Goal: Task Accomplishment & Management: Use online tool/utility

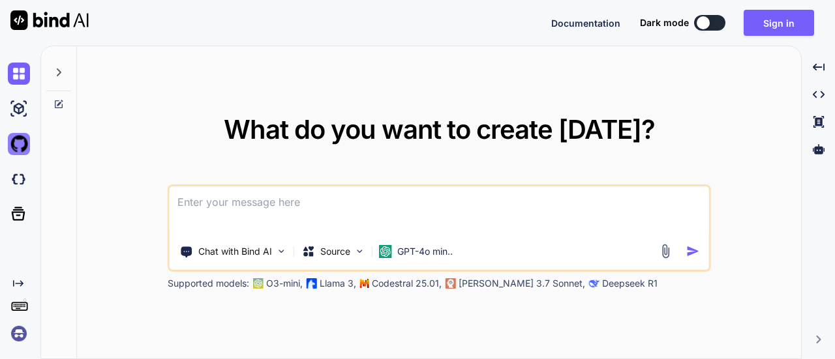
click at [23, 137] on img at bounding box center [19, 144] width 22 height 22
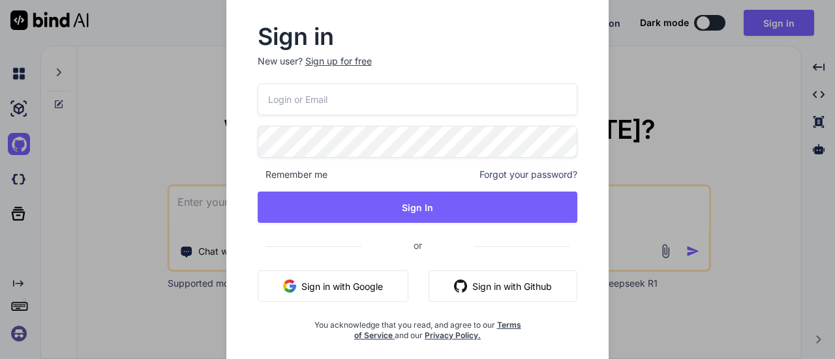
click at [472, 281] on button "Sign in with Github" at bounding box center [502, 286] width 149 height 31
type textarea "x"
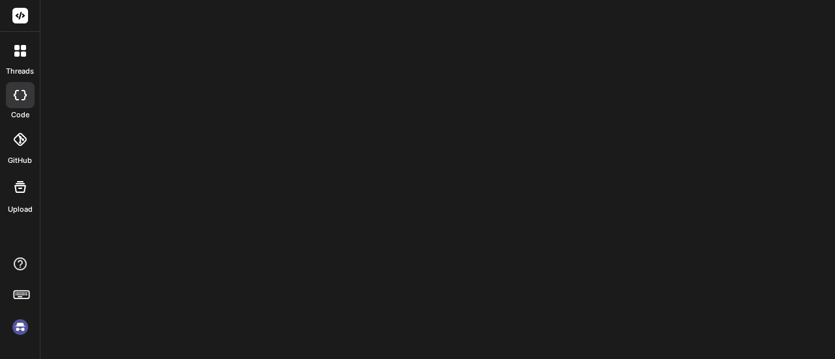
drag, startPoint x: 23, startPoint y: 20, endPoint x: 261, endPoint y: 53, distance: 239.6
click at [261, 53] on div at bounding box center [437, 179] width 794 height 359
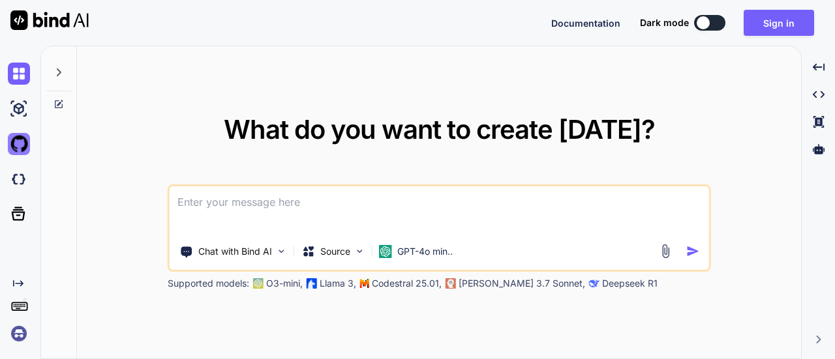
click at [20, 149] on img at bounding box center [19, 144] width 22 height 22
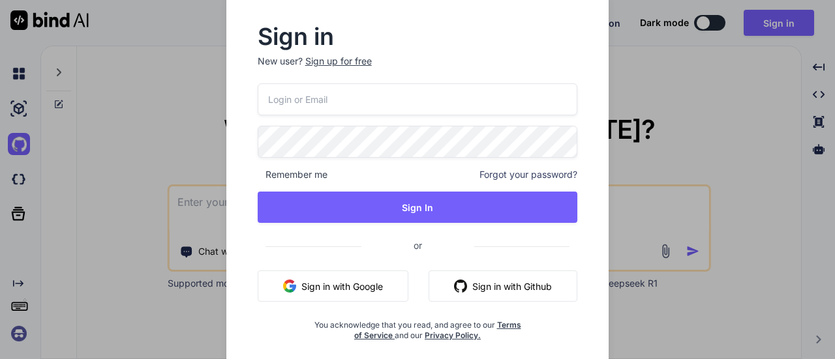
click at [475, 292] on button "Sign in with Github" at bounding box center [502, 286] width 149 height 31
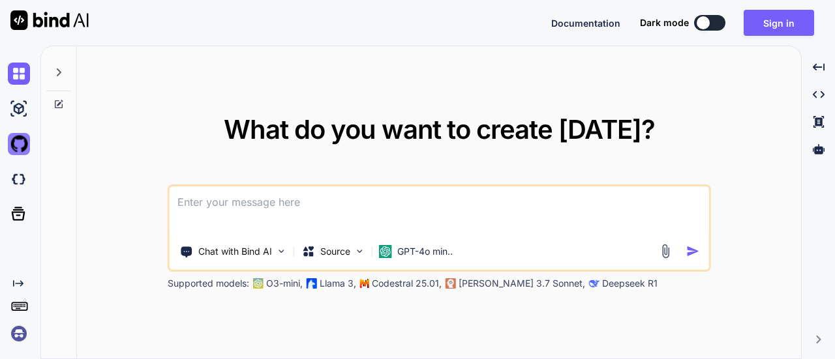
click at [14, 139] on img at bounding box center [19, 144] width 22 height 22
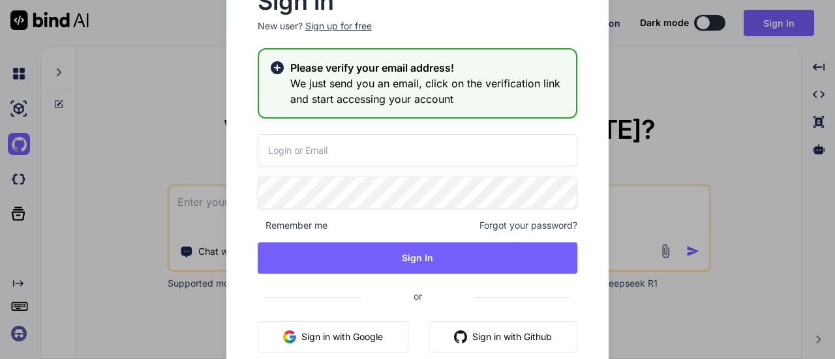
click at [537, 329] on button "Sign in with Github" at bounding box center [502, 337] width 149 height 31
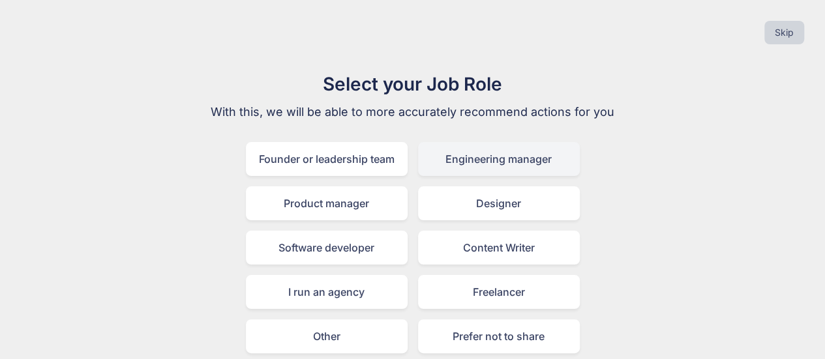
click at [558, 162] on div "Engineering manager" at bounding box center [499, 159] width 162 height 34
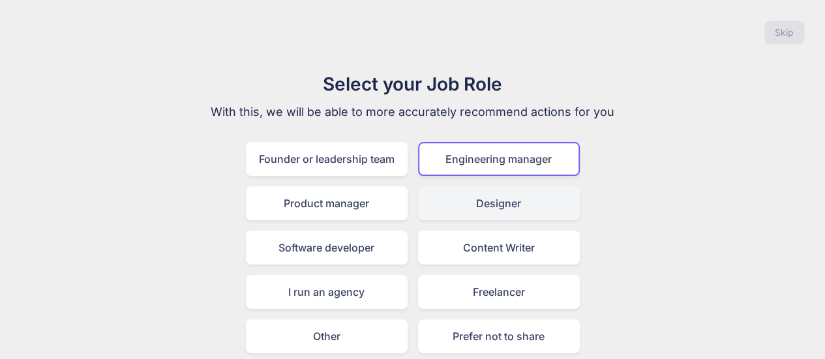
scroll to position [51, 0]
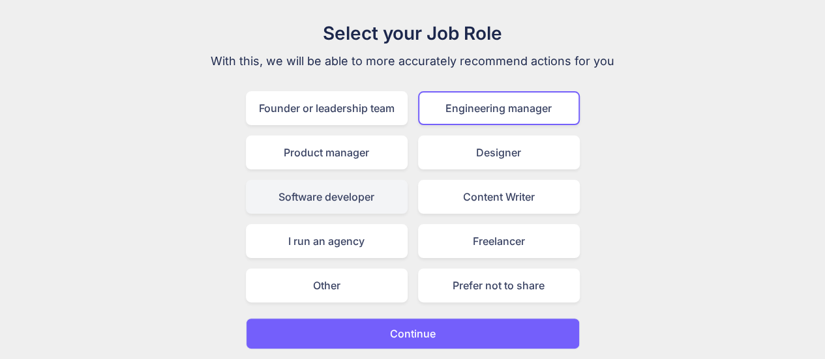
click at [347, 199] on div "Software developer" at bounding box center [327, 197] width 162 height 34
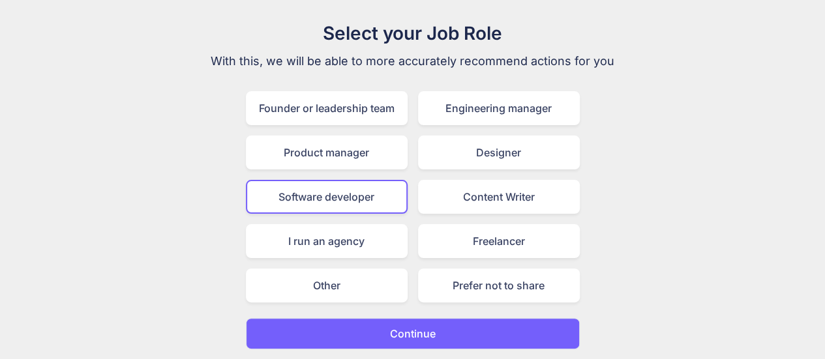
click at [410, 325] on button "Continue" at bounding box center [413, 333] width 334 height 31
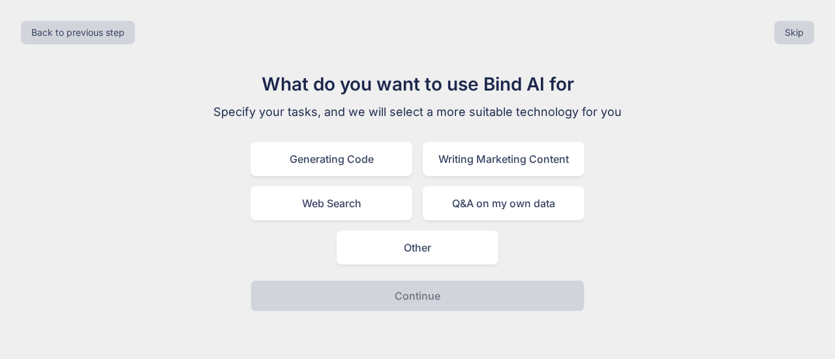
click at [378, 179] on div "Generating Code Writing Marketing Content Web Search Q&A on my own data Other" at bounding box center [417, 203] width 334 height 123
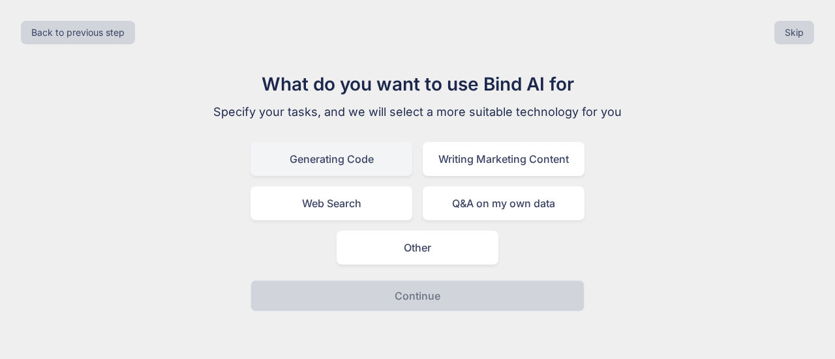
click at [374, 169] on div "Generating Code" at bounding box center [331, 159] width 162 height 34
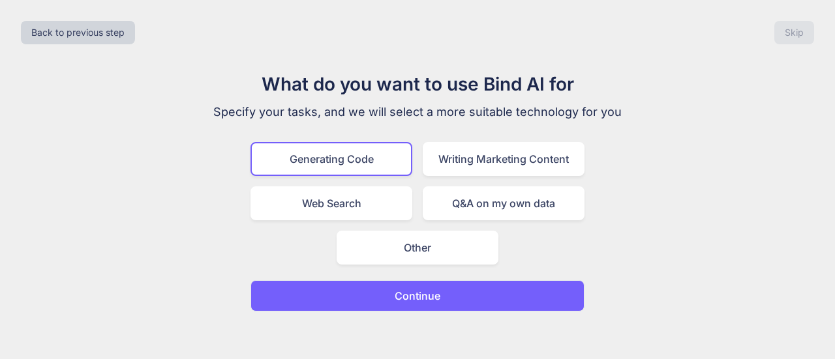
click at [427, 284] on button "Continue" at bounding box center [417, 295] width 334 height 31
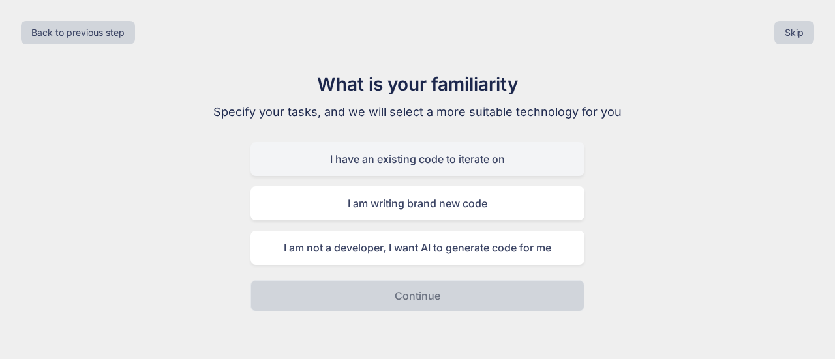
click at [497, 167] on div "I have an existing code to iterate on" at bounding box center [417, 159] width 334 height 34
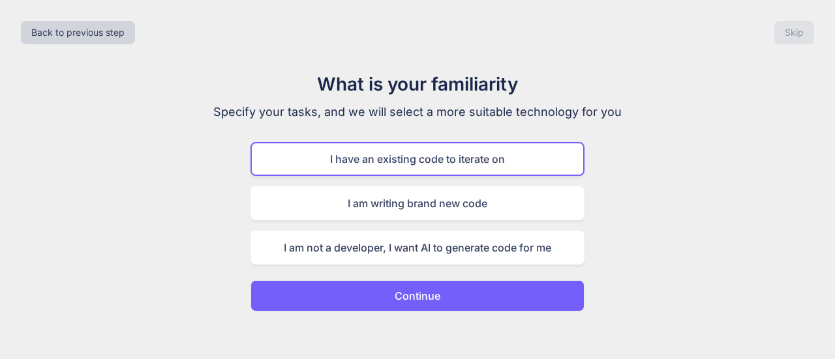
click at [461, 288] on button "Continue" at bounding box center [417, 295] width 334 height 31
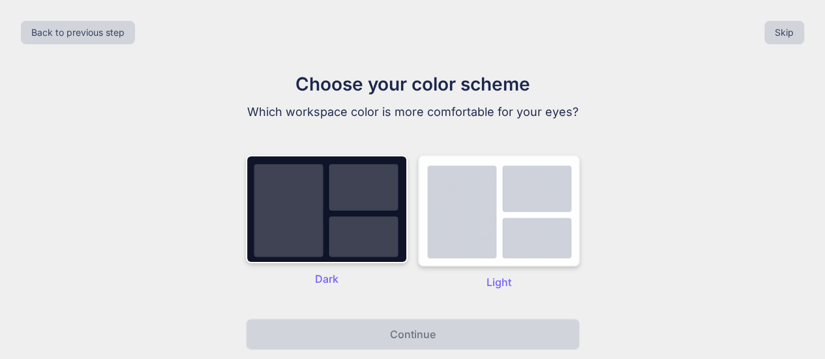
click at [468, 267] on img at bounding box center [499, 211] width 162 height 112
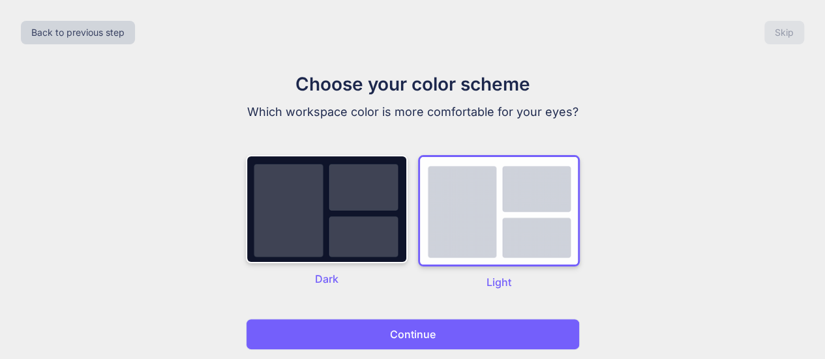
scroll to position [51, 0]
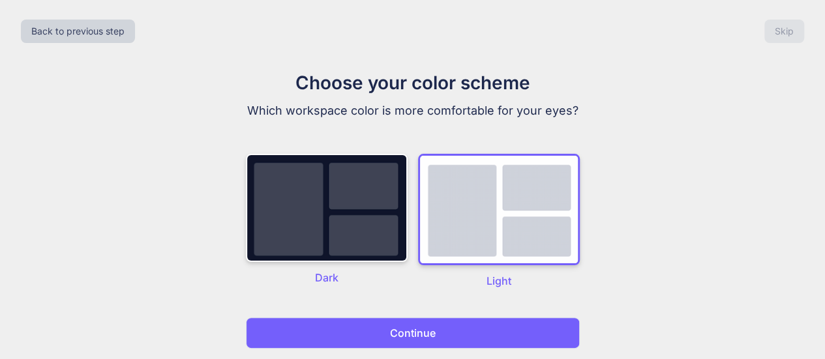
click at [442, 320] on button "Continue" at bounding box center [413, 333] width 334 height 31
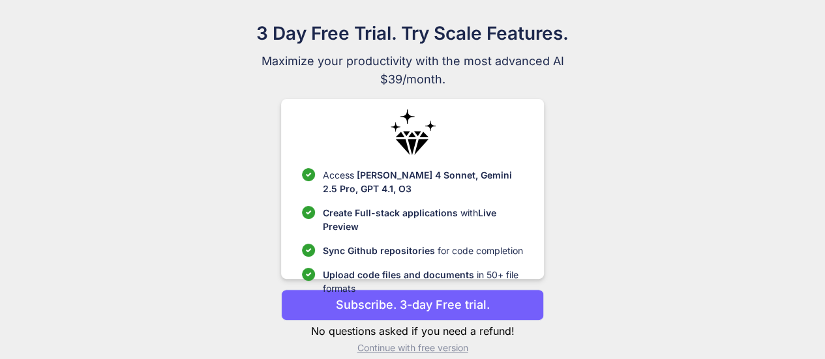
scroll to position [67, 0]
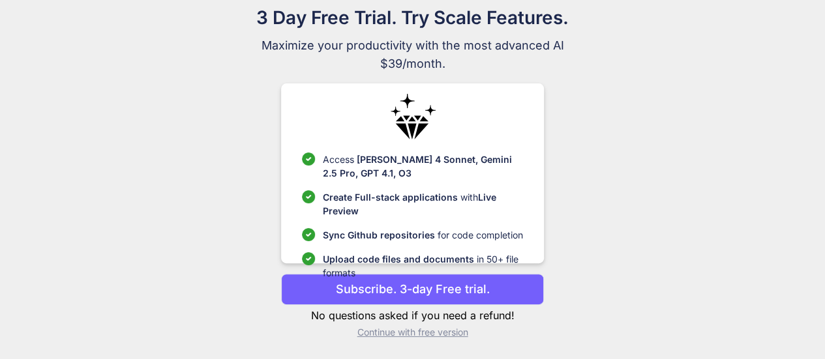
click at [440, 332] on p "Continue with free version" at bounding box center [412, 332] width 263 height 13
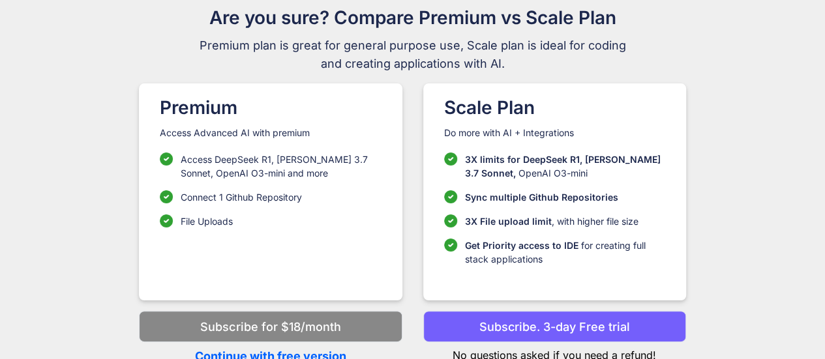
scroll to position [72, 0]
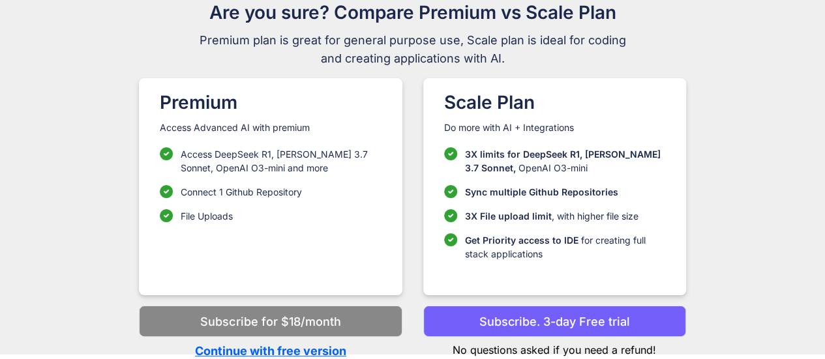
click at [485, 344] on p "No questions asked if you need a refund!" at bounding box center [554, 347] width 263 height 21
click at [327, 348] on p "Continue with free version" at bounding box center [270, 351] width 263 height 18
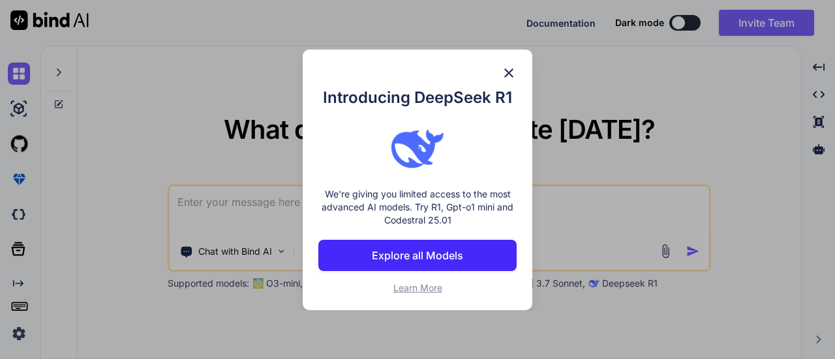
click at [512, 76] on img at bounding box center [509, 73] width 16 height 16
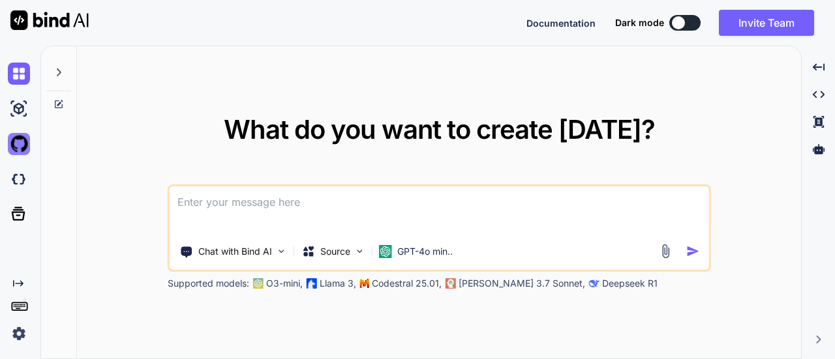
click at [26, 149] on img at bounding box center [19, 144] width 22 height 22
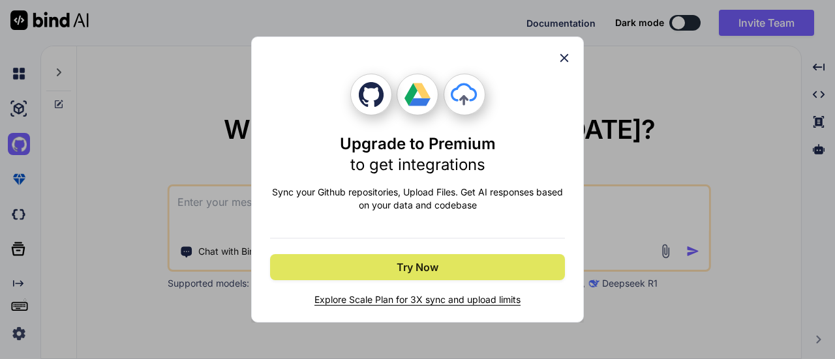
click at [417, 275] on span "Try Now" at bounding box center [418, 268] width 42 height 16
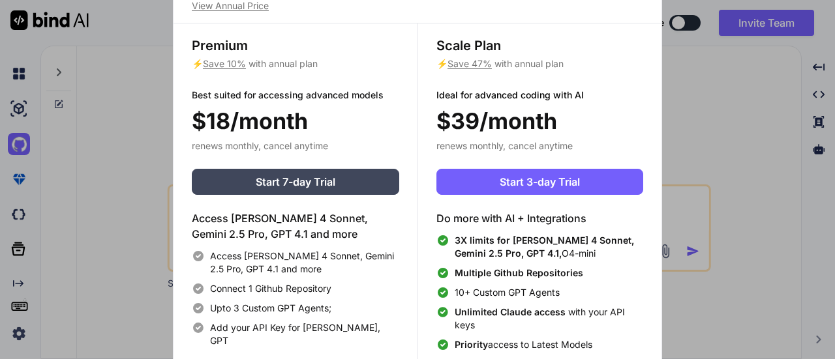
scroll to position [5, 0]
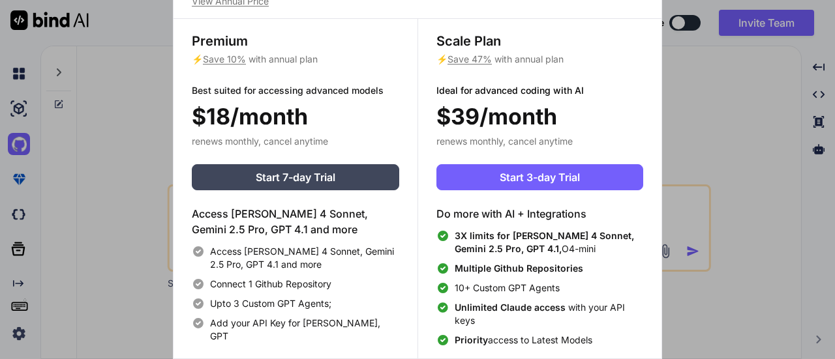
click at [164, 245] on div "Upgrade to access Advanced AI & Integrations View Annual Price Premium ⚡ Save 1…" at bounding box center [417, 179] width 835 height 359
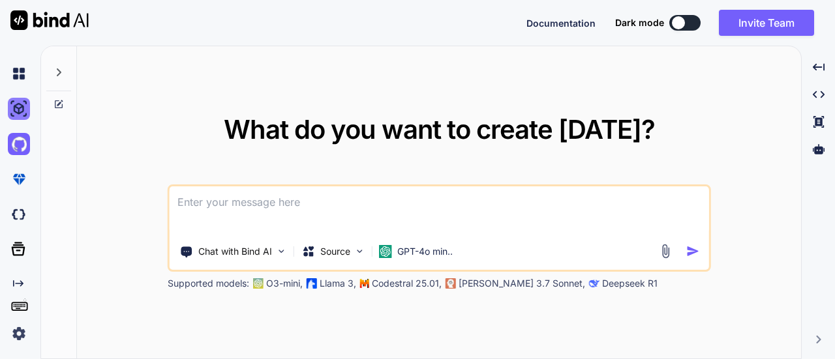
click at [18, 117] on img at bounding box center [19, 109] width 22 height 22
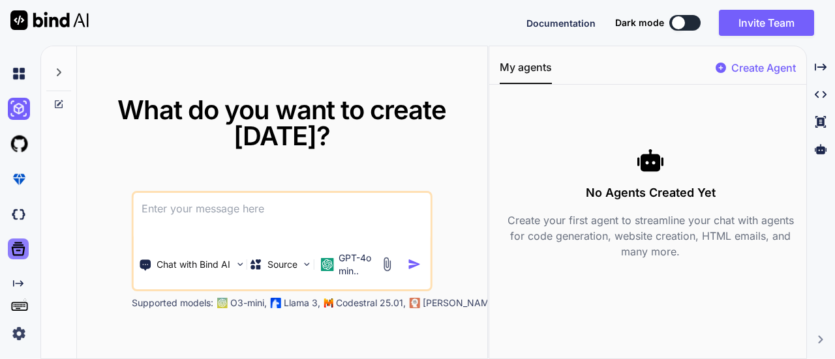
click at [19, 254] on icon at bounding box center [19, 250] width 14 height 14
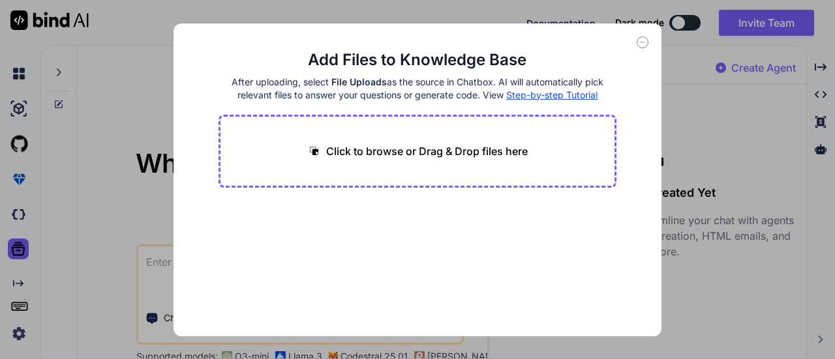
click at [20, 273] on div "Add Files to Knowledge Base After uploading, select File Uploads as the source …" at bounding box center [417, 179] width 835 height 359
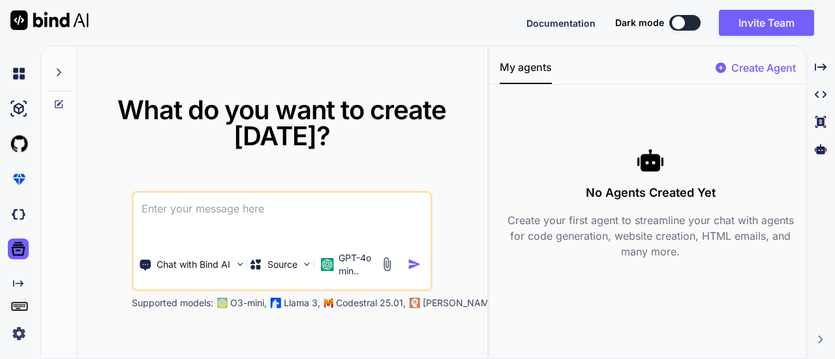
click at [22, 281] on icon "Created with Pixso." at bounding box center [18, 283] width 10 height 10
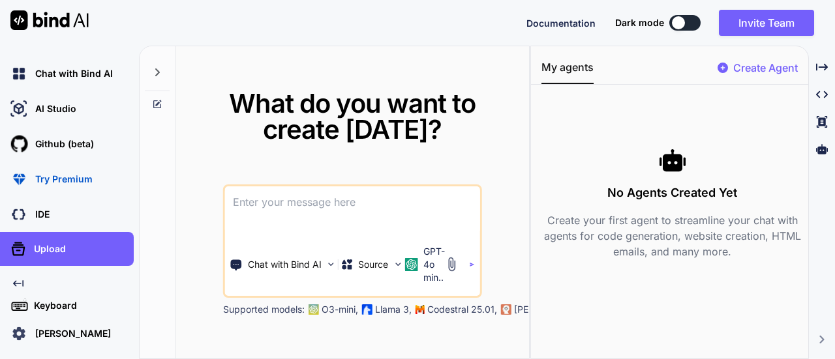
click at [25, 301] on icon at bounding box center [19, 306] width 18 height 18
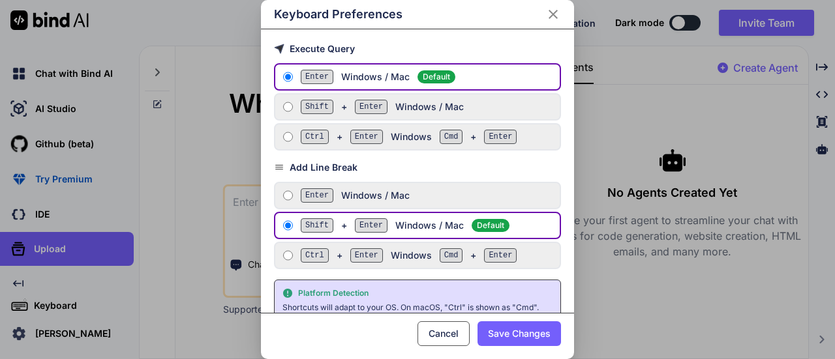
click at [61, 274] on div "Keyboard Preferences Execute Query Enter Windows / Mac Default Shift + Enter Wi…" at bounding box center [417, 179] width 835 height 359
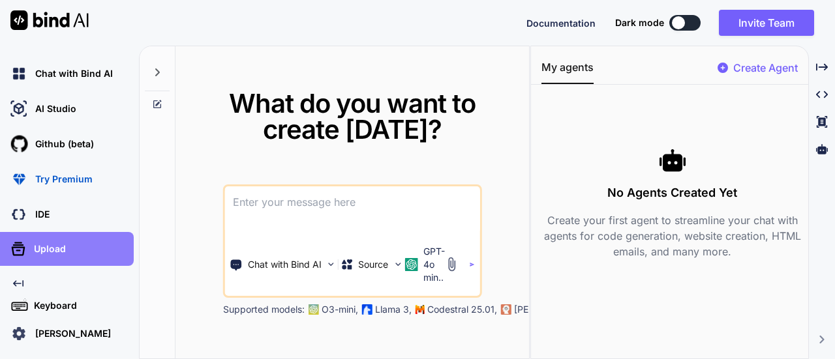
click at [47, 265] on div "Upload" at bounding box center [67, 249] width 134 height 34
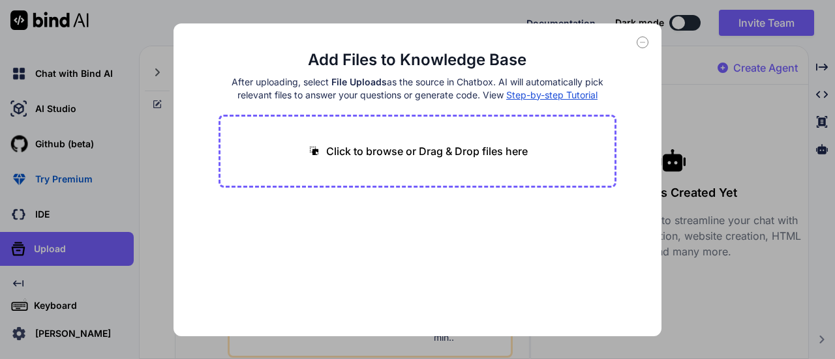
click at [135, 245] on div "Add Files to Knowledge Base After uploading, select File Uploads as the source …" at bounding box center [417, 179] width 835 height 359
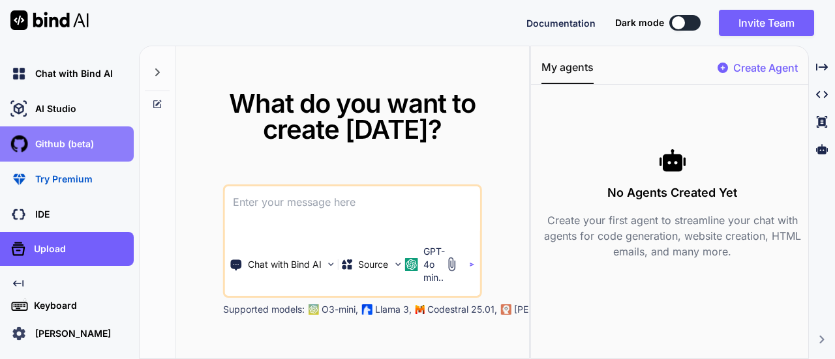
click at [94, 128] on div "Github (beta)" at bounding box center [67, 144] width 134 height 35
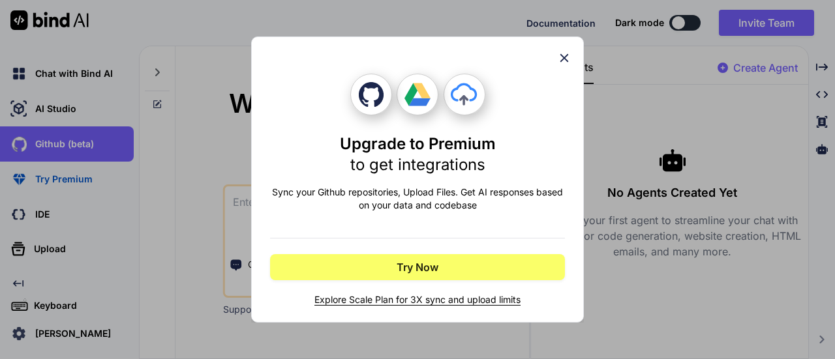
click at [112, 168] on div "Upgrade to Premium to get integrations Sync your Github repositories, Upload Fi…" at bounding box center [417, 179] width 835 height 359
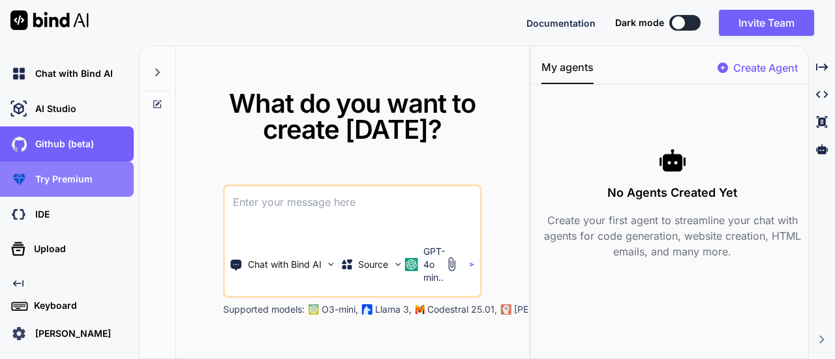
click at [110, 177] on div "Try Premium" at bounding box center [71, 179] width 126 height 22
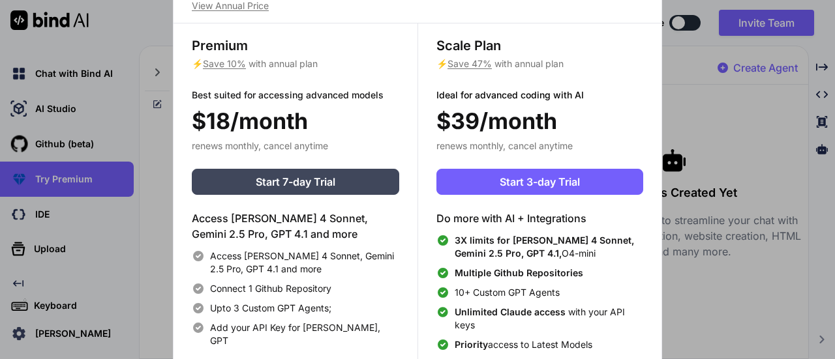
click at [100, 119] on div "Upgrade to access Advanced AI & Integrations View Annual Price Premium ⚡ Save 1…" at bounding box center [417, 179] width 835 height 359
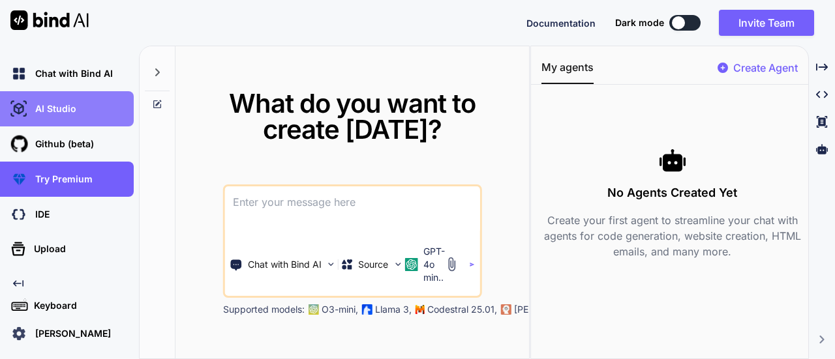
click at [96, 112] on div "AI Studio" at bounding box center [71, 109] width 126 height 22
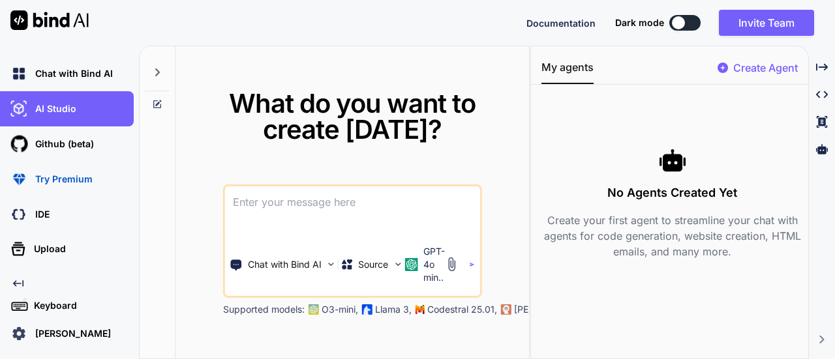
click at [51, 22] on img at bounding box center [49, 20] width 78 height 20
